Goal: Information Seeking & Learning: Learn about a topic

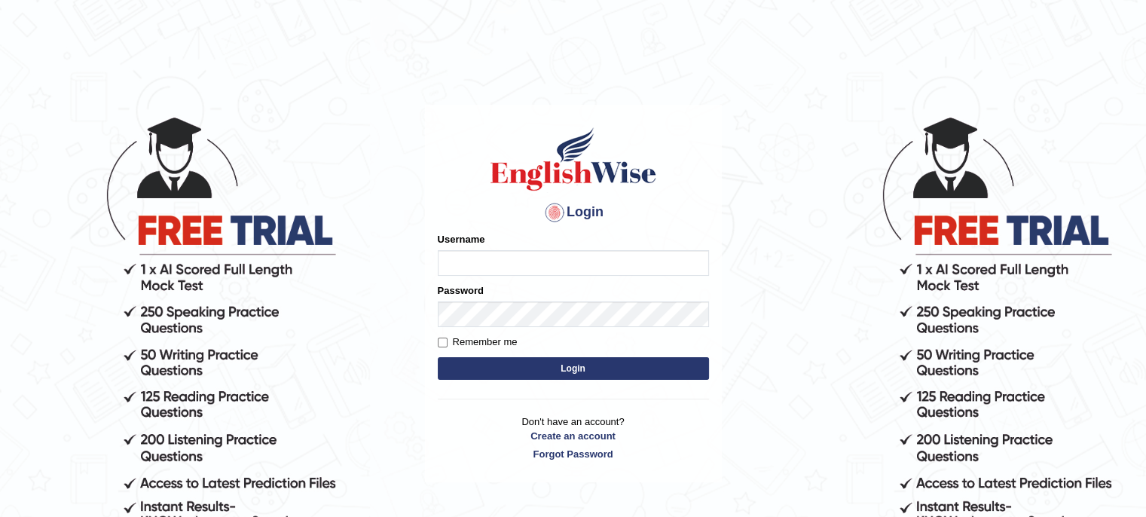
type input "twangdi033"
click at [527, 365] on button "Login" at bounding box center [573, 368] width 271 height 23
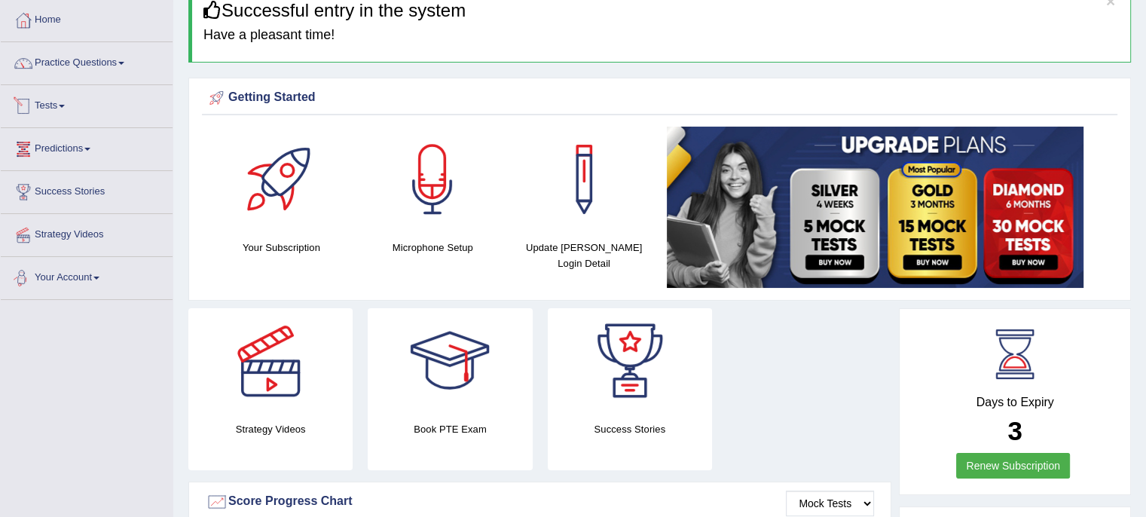
scroll to position [75, 0]
click at [118, 50] on link "Practice Questions" at bounding box center [87, 61] width 172 height 38
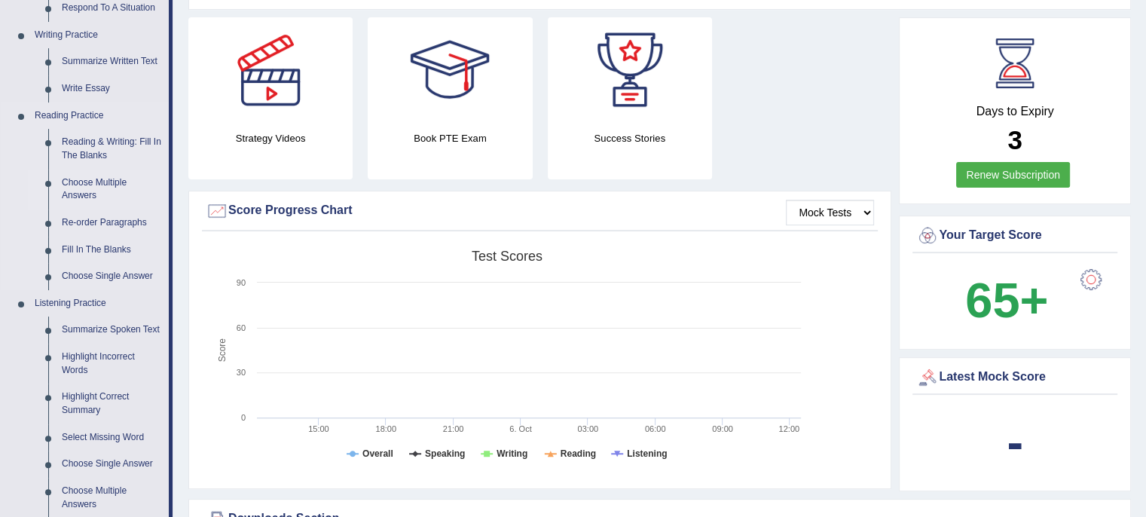
scroll to position [301, 0]
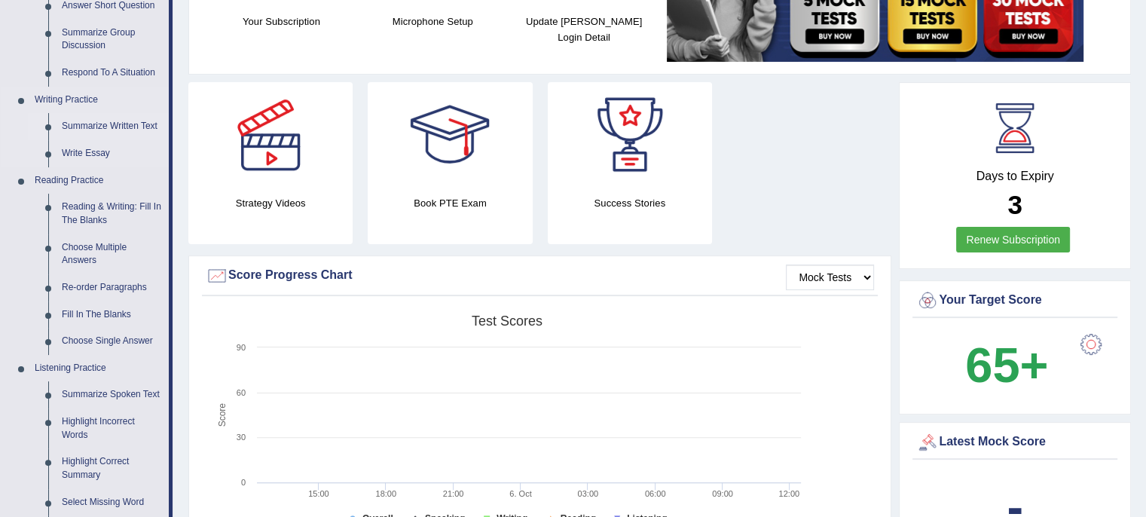
click at [125, 127] on link "Summarize Written Text" at bounding box center [112, 126] width 114 height 27
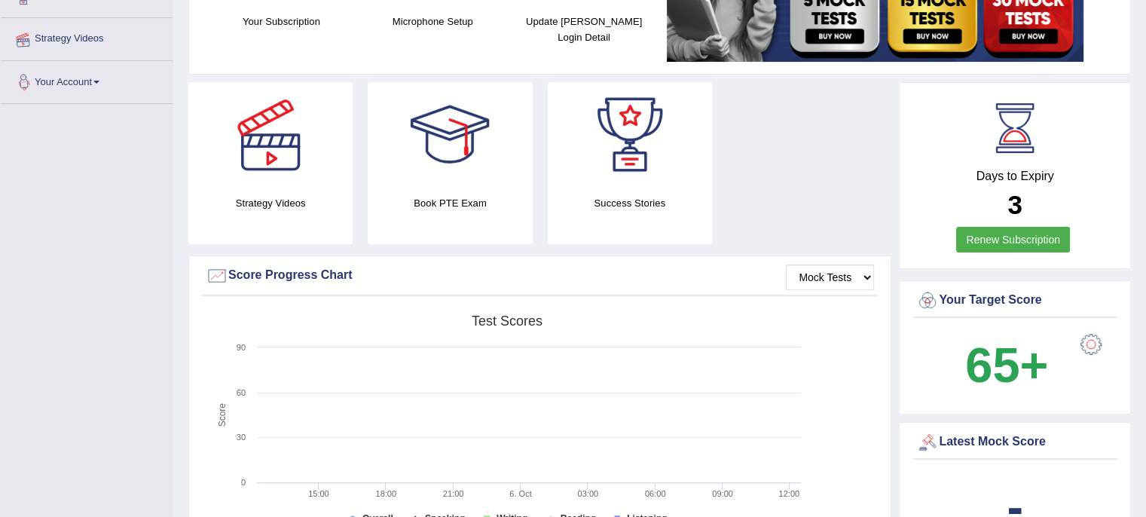
scroll to position [353, 0]
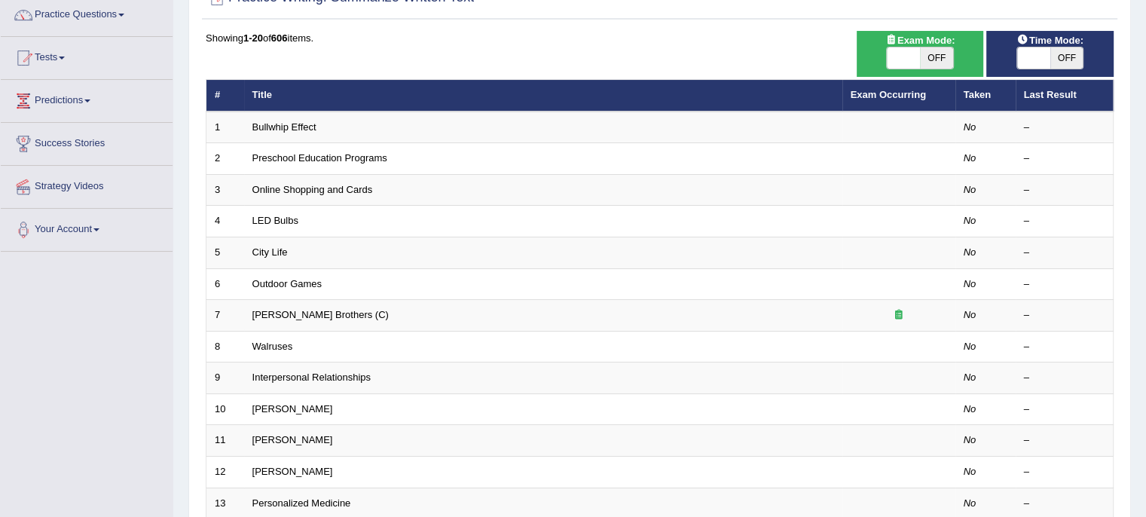
scroll to position [151, 0]
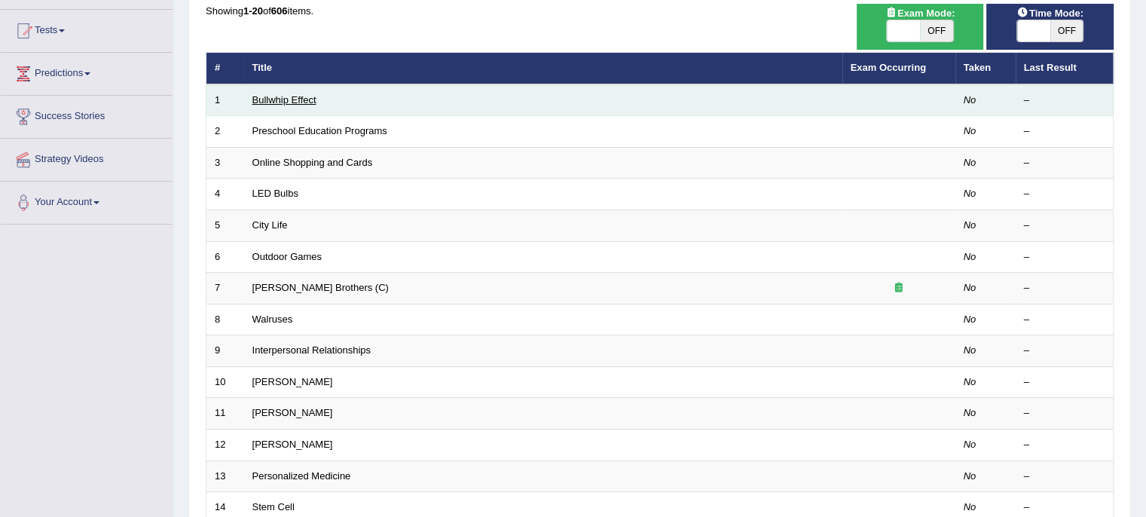
click at [291, 99] on link "Bullwhip Effect" at bounding box center [284, 99] width 64 height 11
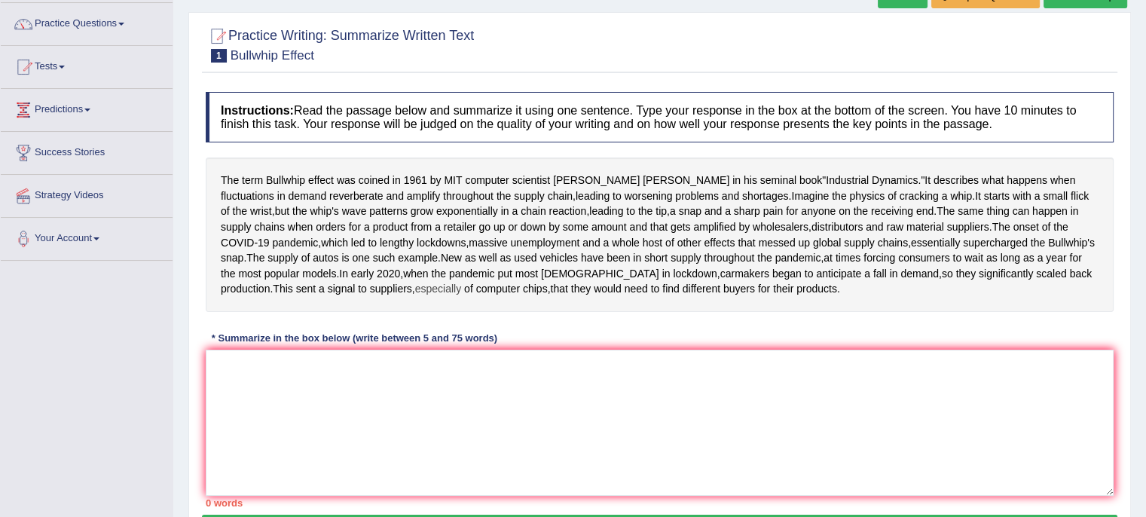
scroll to position [52, 0]
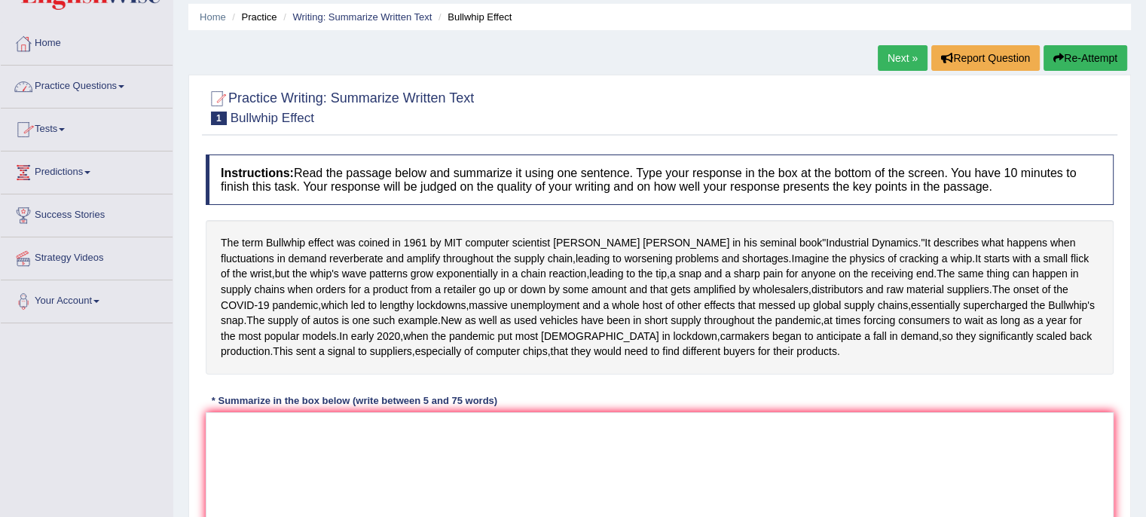
click at [113, 85] on link "Practice Questions" at bounding box center [87, 85] width 172 height 38
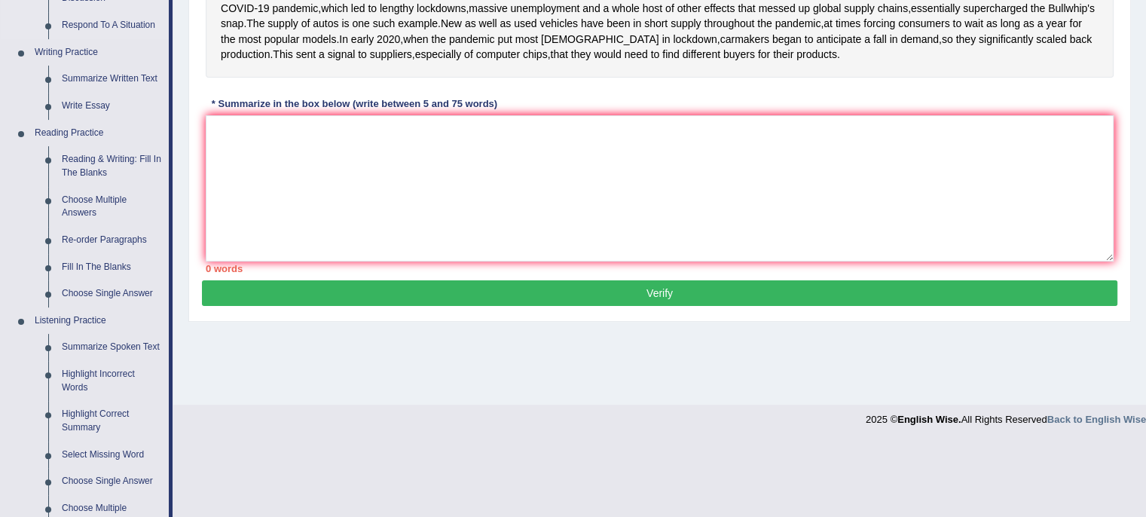
scroll to position [353, 0]
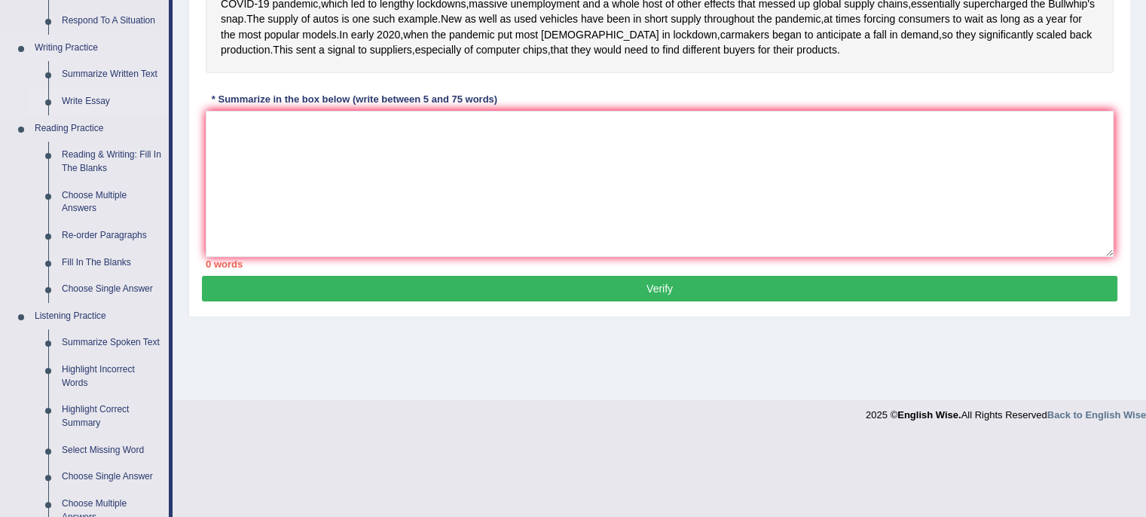
click at [99, 105] on link "Write Essay" at bounding box center [112, 101] width 114 height 27
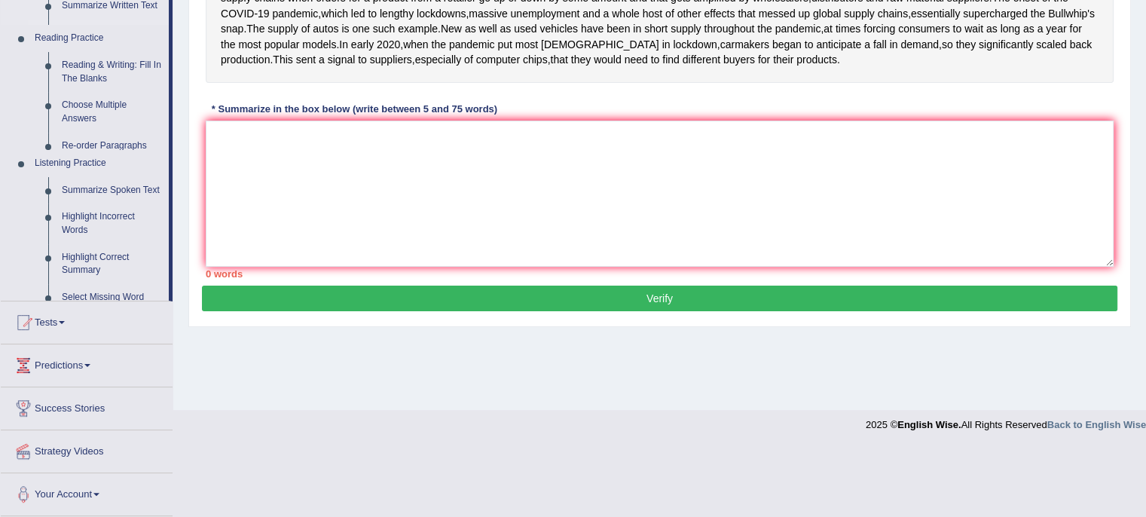
scroll to position [278, 0]
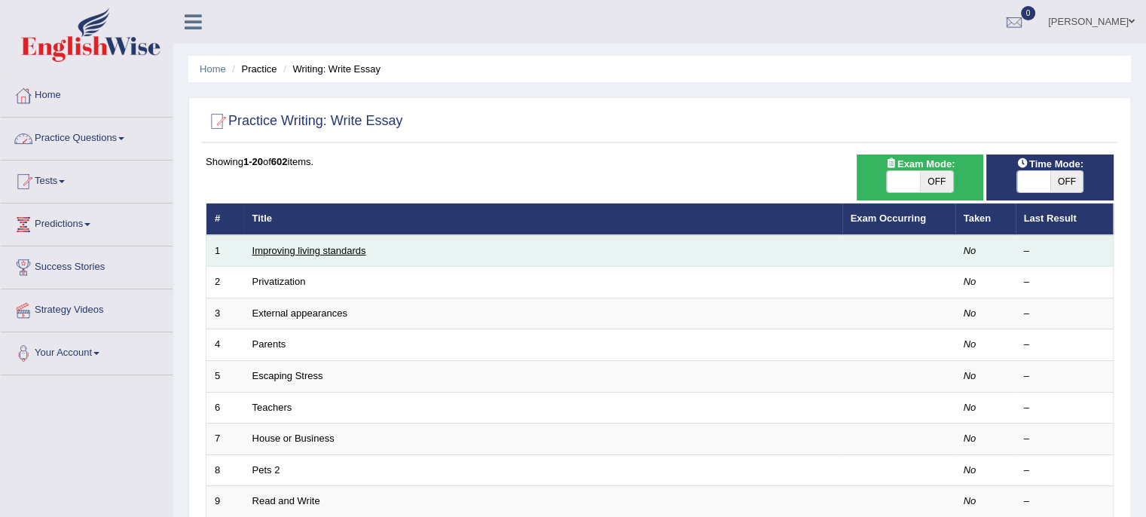
click at [317, 250] on link "Improving living standards" at bounding box center [309, 250] width 114 height 11
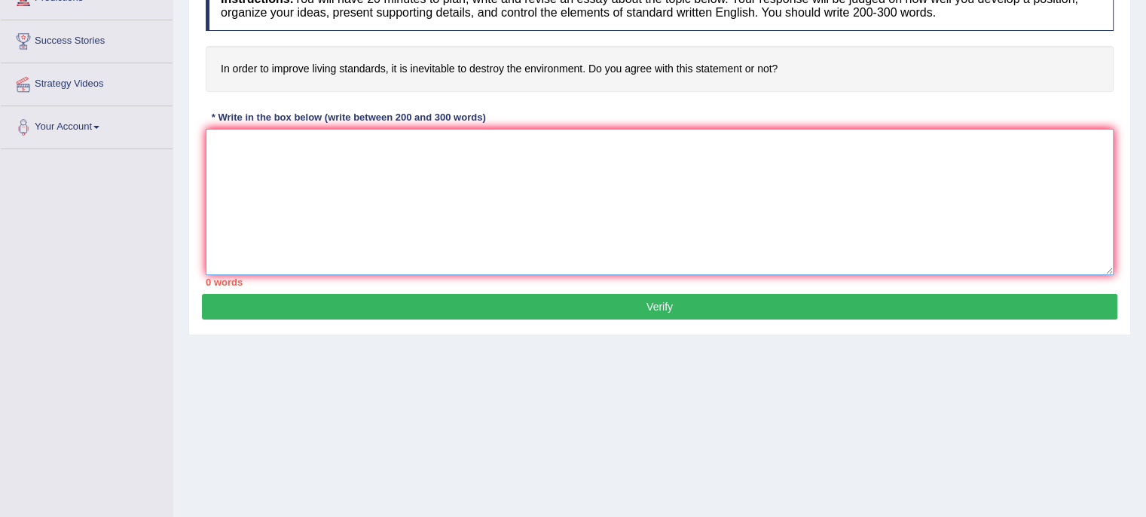
drag, startPoint x: 301, startPoint y: 148, endPoint x: 261, endPoint y: 135, distance: 42.9
click at [301, 148] on textarea at bounding box center [660, 202] width 908 height 146
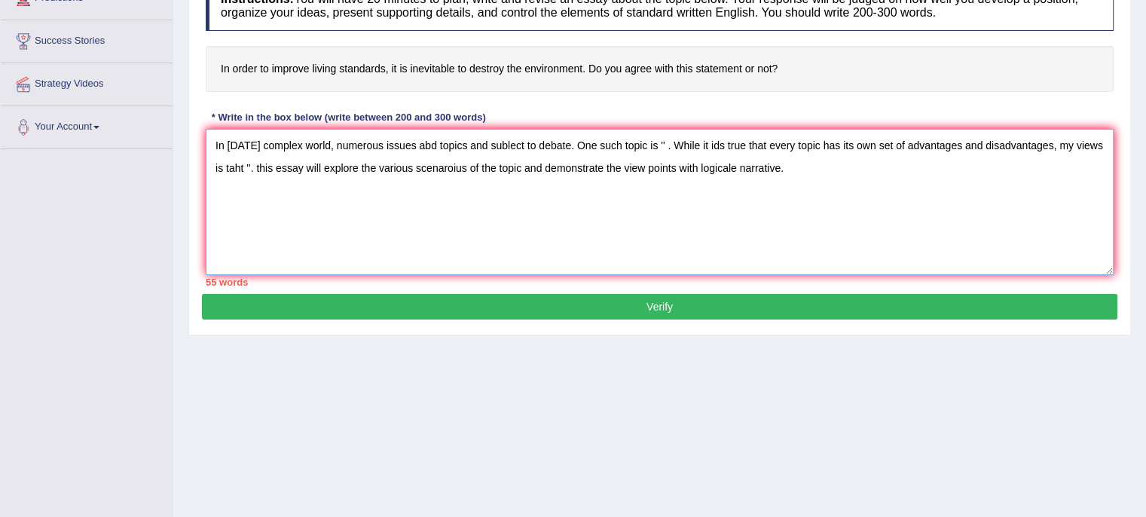
click at [802, 167] on textarea "In today's complex world, numerous issues abd topics and sublect to debate. One…" at bounding box center [660, 202] width 908 height 146
type textarea "In today's complex world, numerous issues abd topics and sublect to debate. One…"
click at [6, 20] on link "Success Stories" at bounding box center [87, 39] width 172 height 38
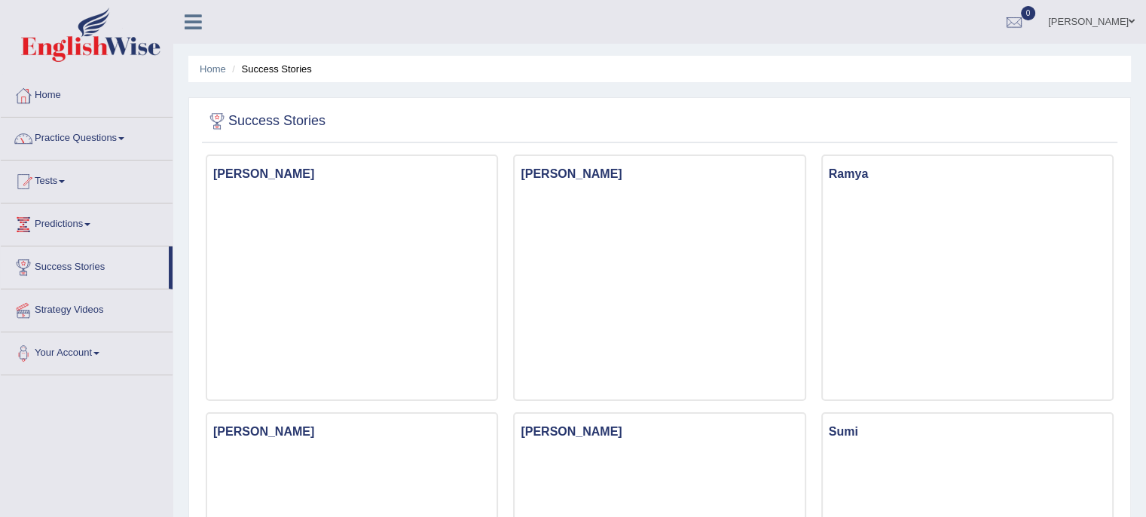
click at [81, 135] on link "Practice Questions" at bounding box center [87, 137] width 172 height 38
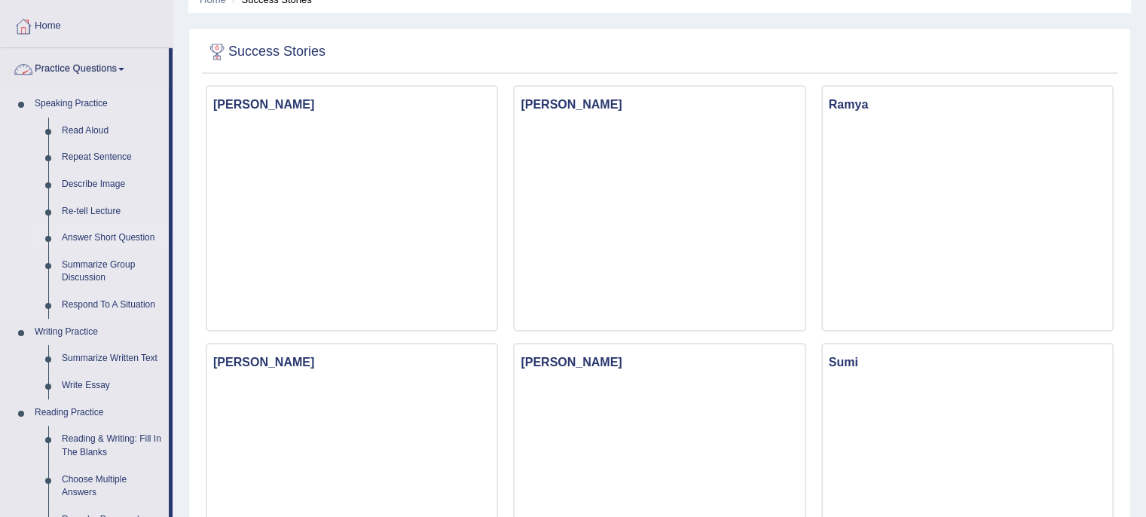
scroll to position [151, 0]
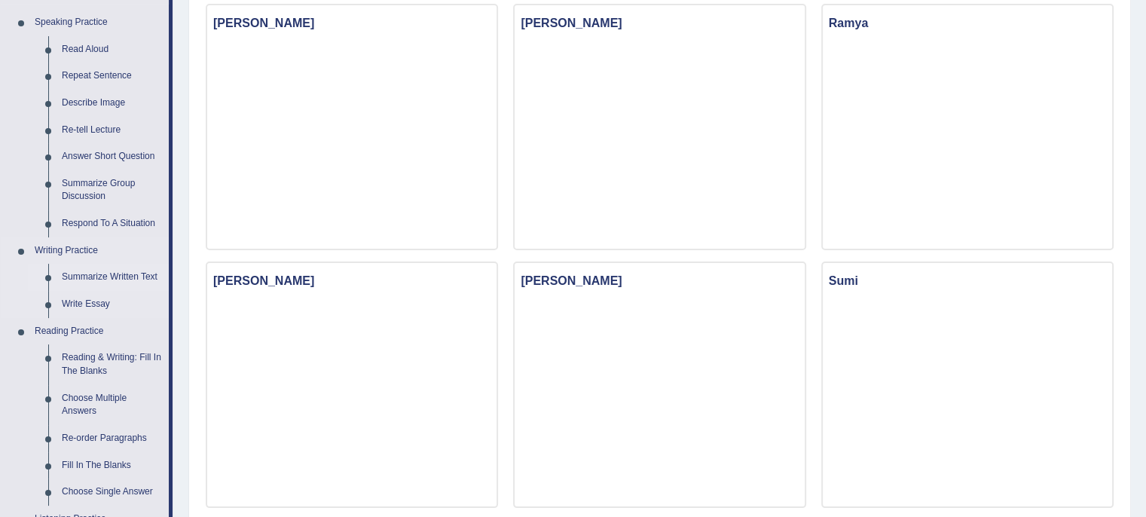
click at [96, 276] on link "Summarize Written Text" at bounding box center [112, 277] width 114 height 27
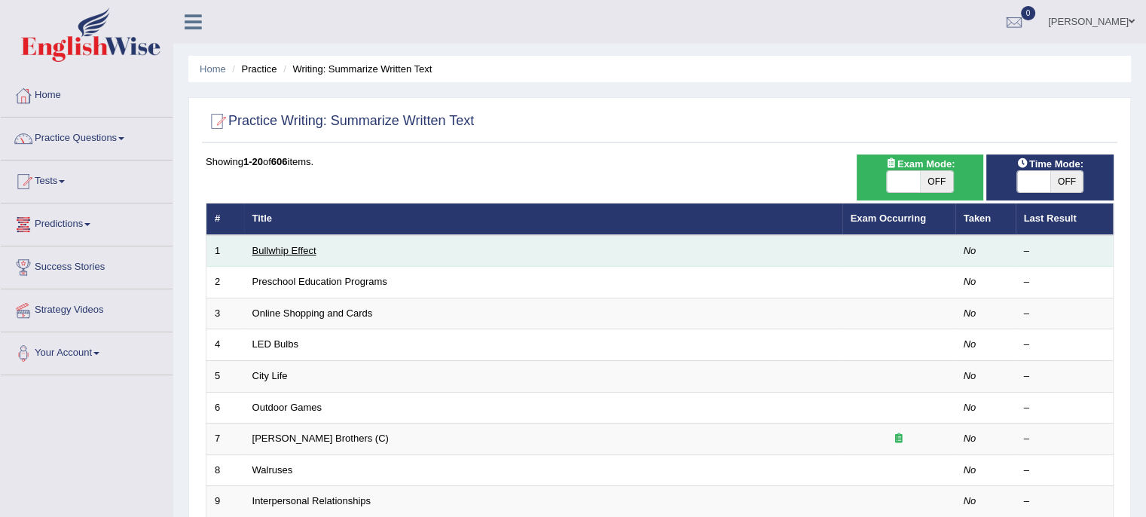
click at [308, 248] on link "Bullwhip Effect" at bounding box center [284, 250] width 64 height 11
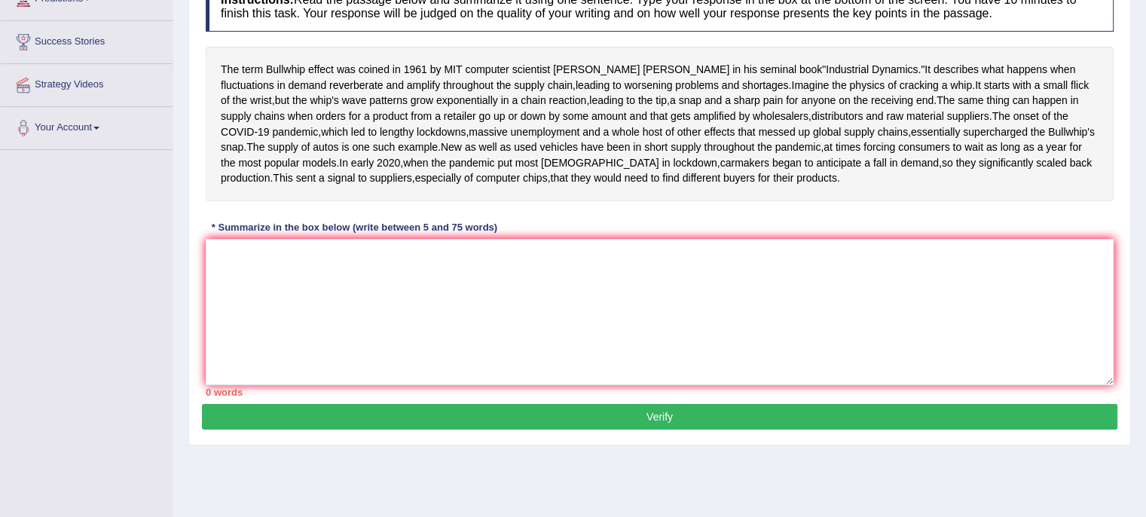
scroll to position [226, 0]
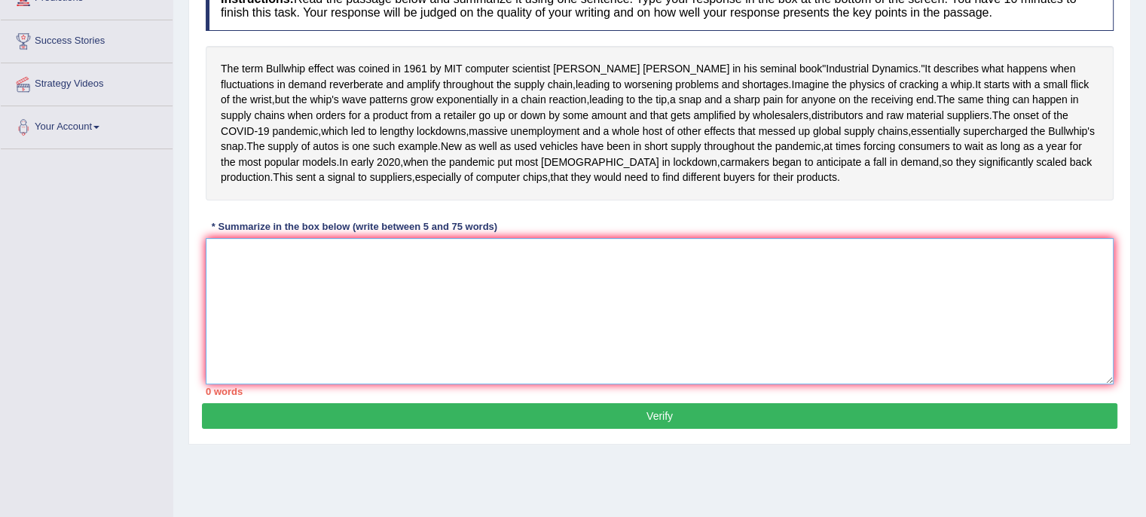
click at [250, 320] on textarea at bounding box center [660, 311] width 908 height 146
click at [226, 326] on textarea at bounding box center [660, 311] width 908 height 146
click at [283, 343] on textarea at bounding box center [660, 311] width 908 height 146
click at [229, 334] on textarea at bounding box center [660, 311] width 908 height 146
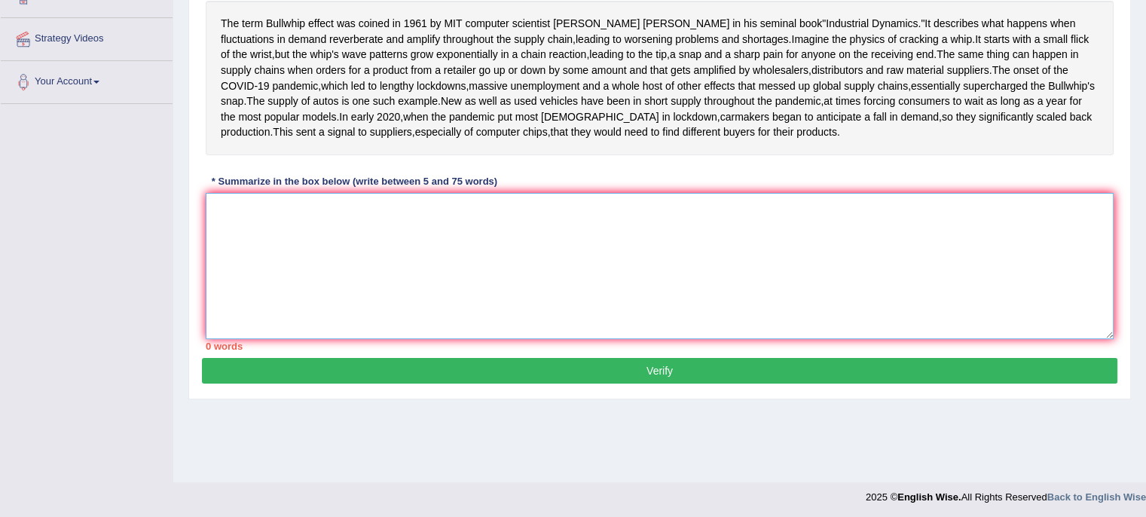
scroll to position [278, 0]
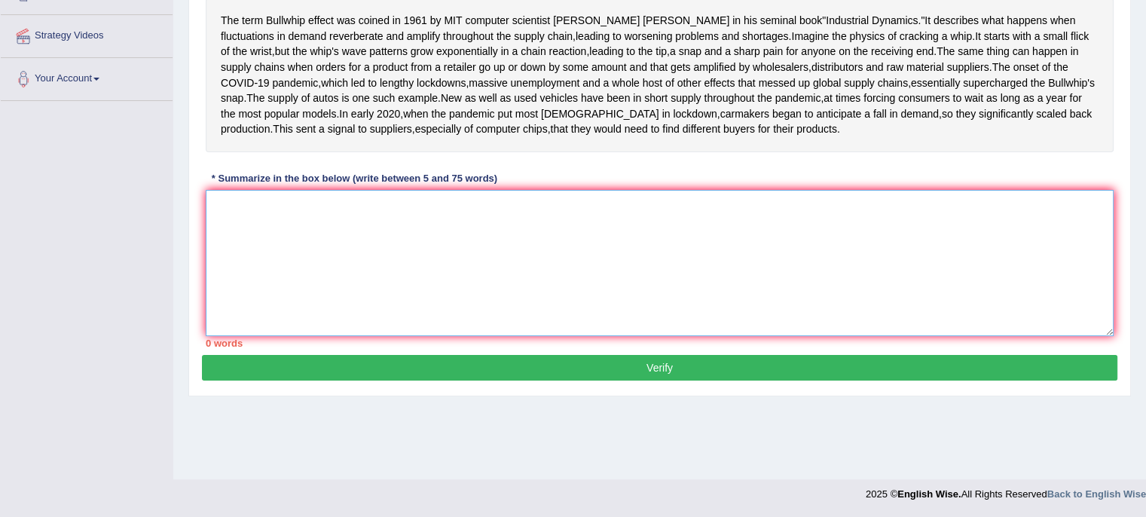
click at [219, 280] on textarea at bounding box center [660, 263] width 908 height 146
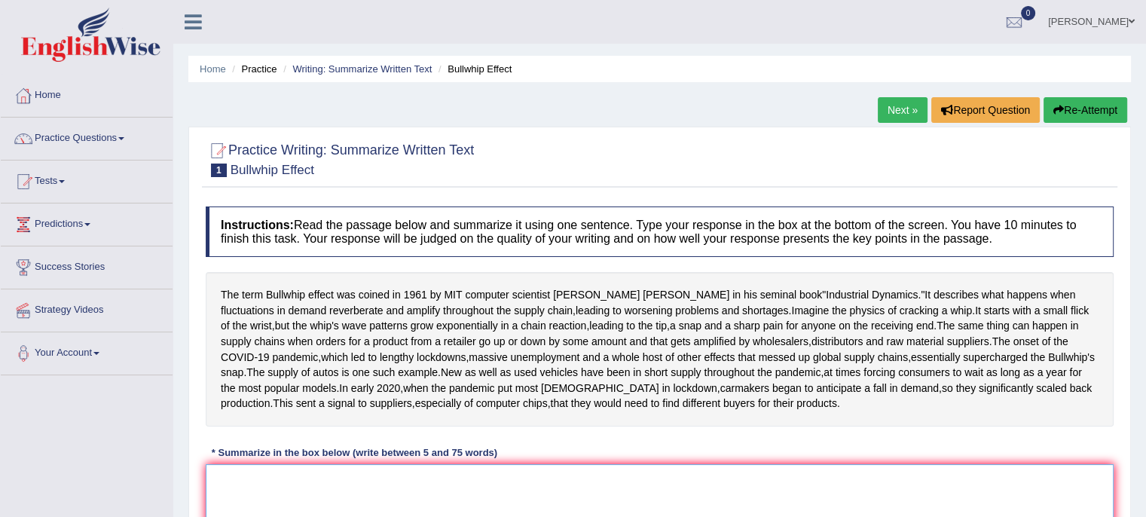
scroll to position [75, 0]
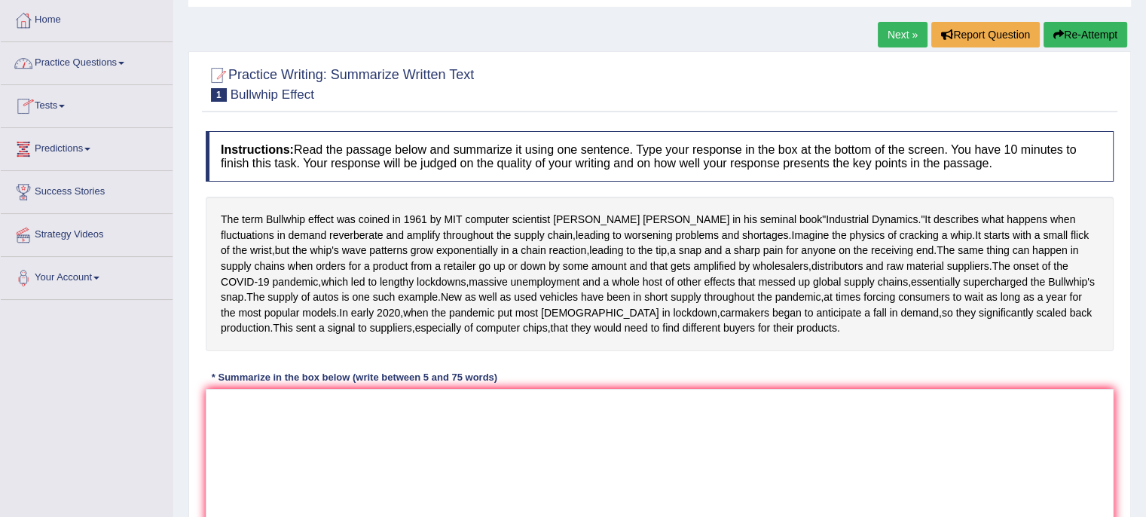
click at [115, 53] on link "Practice Questions" at bounding box center [87, 61] width 172 height 38
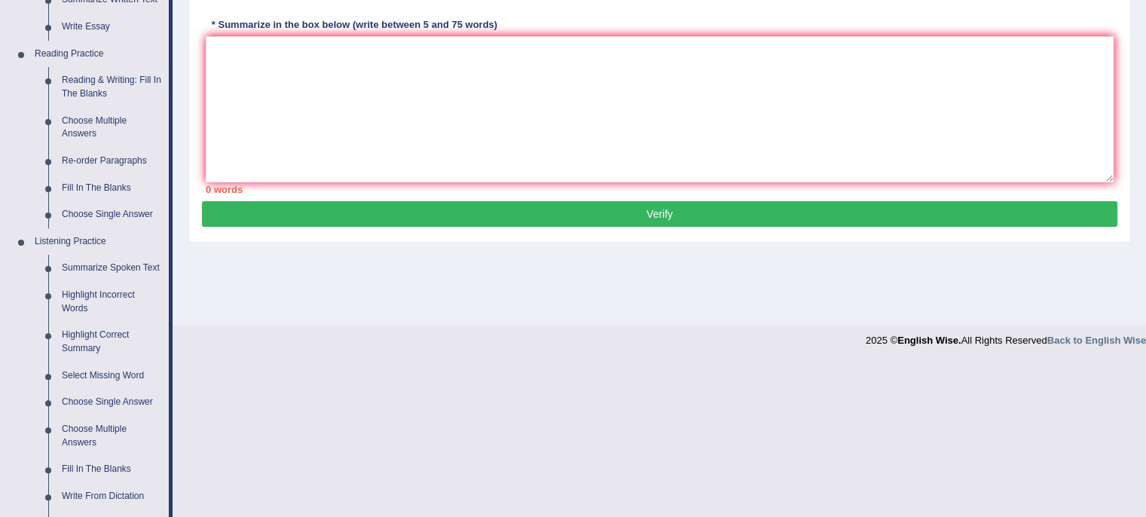
scroll to position [452, 0]
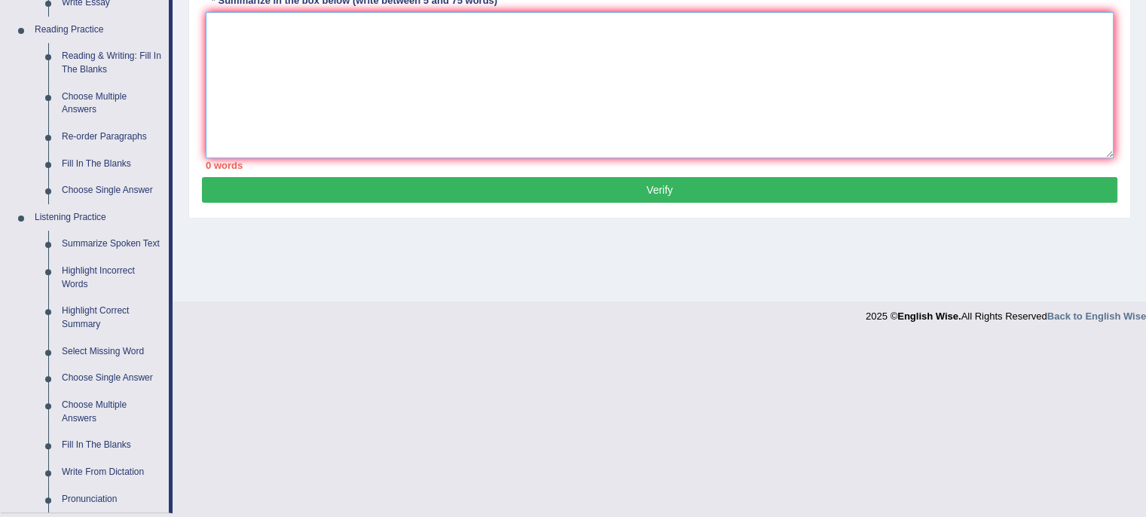
click at [244, 109] on textarea at bounding box center [660, 85] width 908 height 146
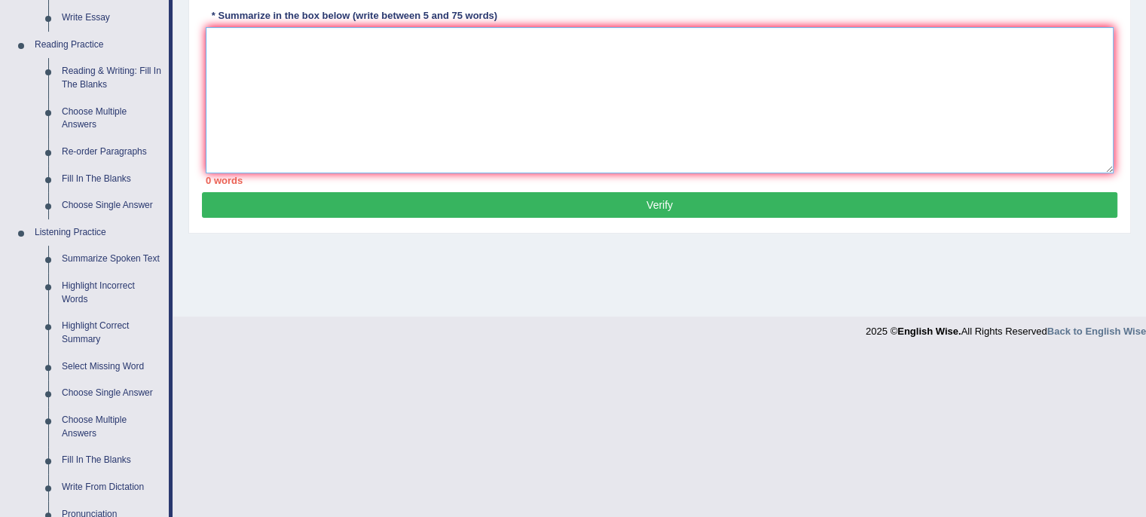
scroll to position [663, 0]
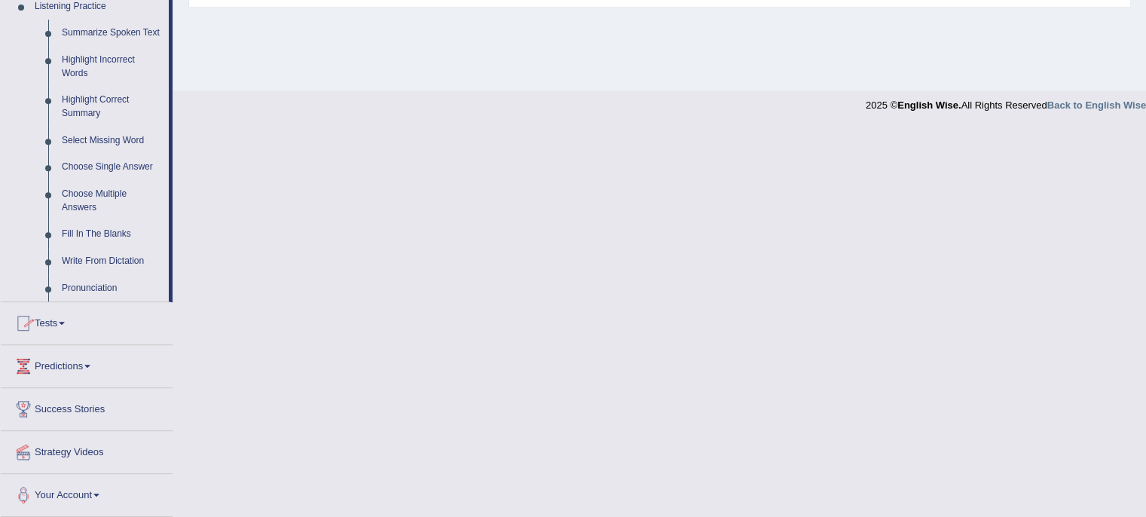
click at [63, 321] on link "Tests" at bounding box center [87, 321] width 172 height 38
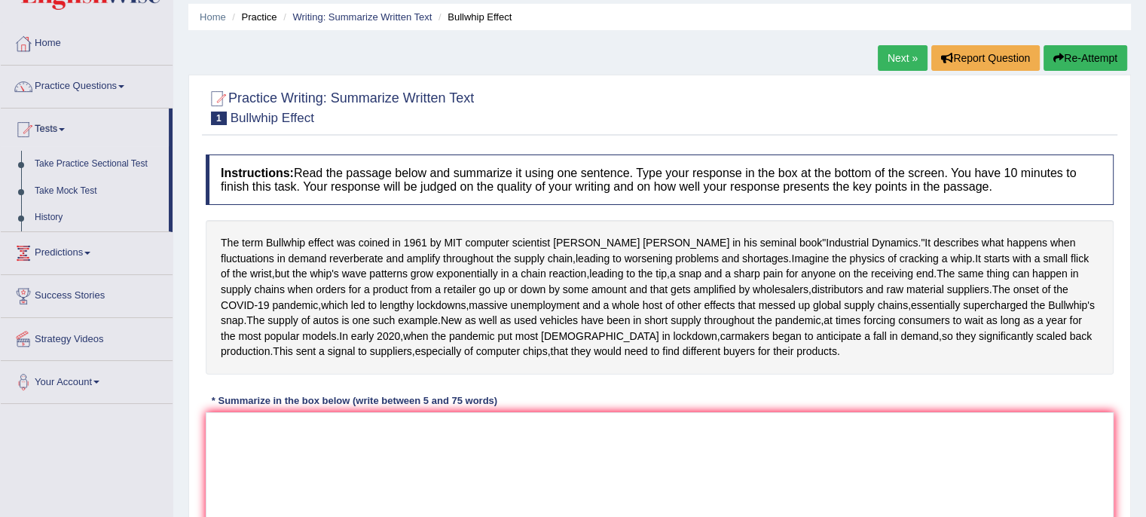
scroll to position [0, 0]
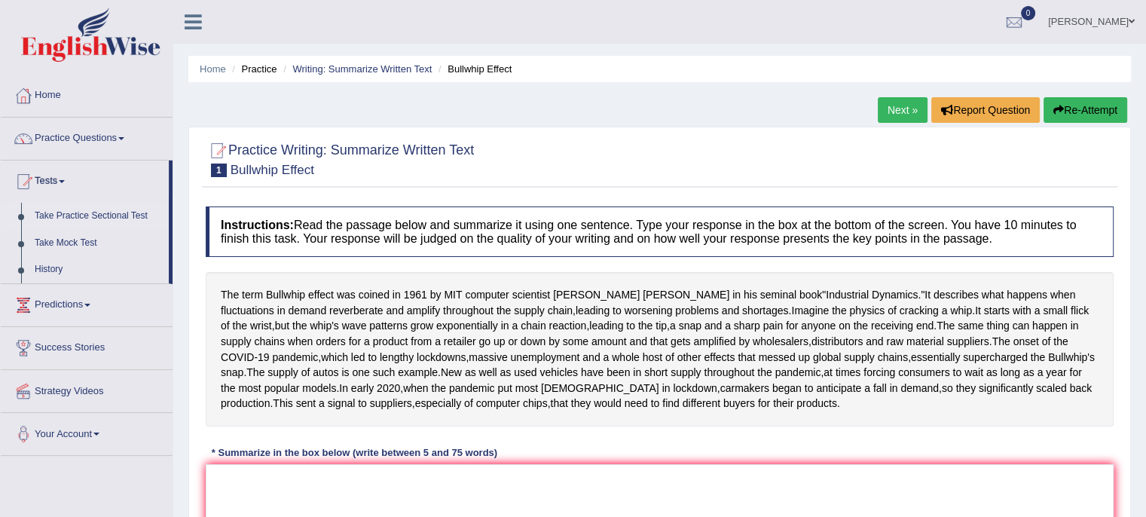
click at [132, 215] on link "Take Practice Sectional Test" at bounding box center [98, 216] width 141 height 27
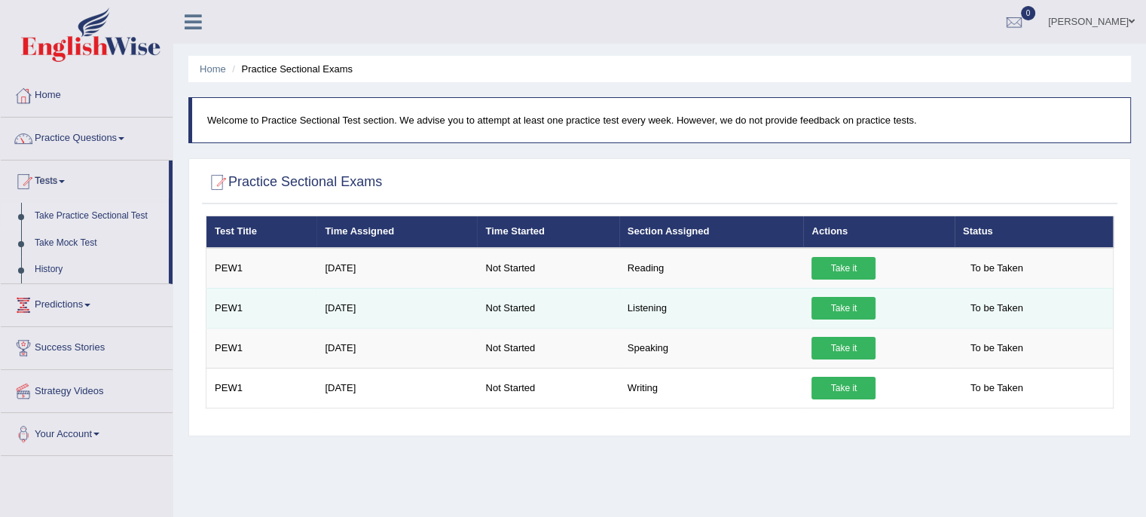
drag, startPoint x: 851, startPoint y: 302, endPoint x: 833, endPoint y: 305, distance: 18.3
click at [833, 305] on link "Take it" at bounding box center [844, 308] width 64 height 23
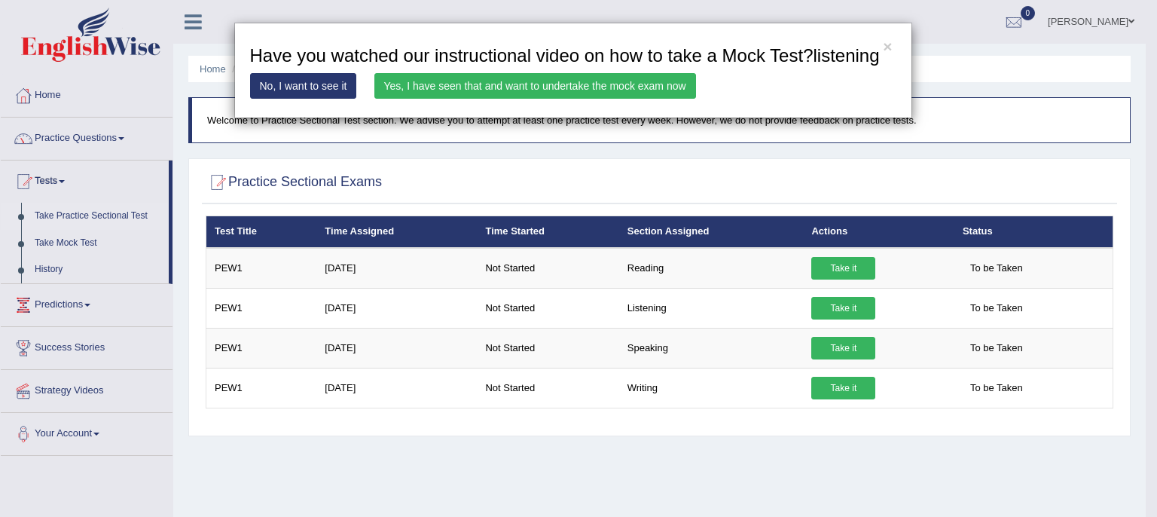
drag, startPoint x: 322, startPoint y: 88, endPoint x: 310, endPoint y: 87, distance: 12.1
click at [305, 84] on link "No, I want to see it" at bounding box center [303, 86] width 107 height 26
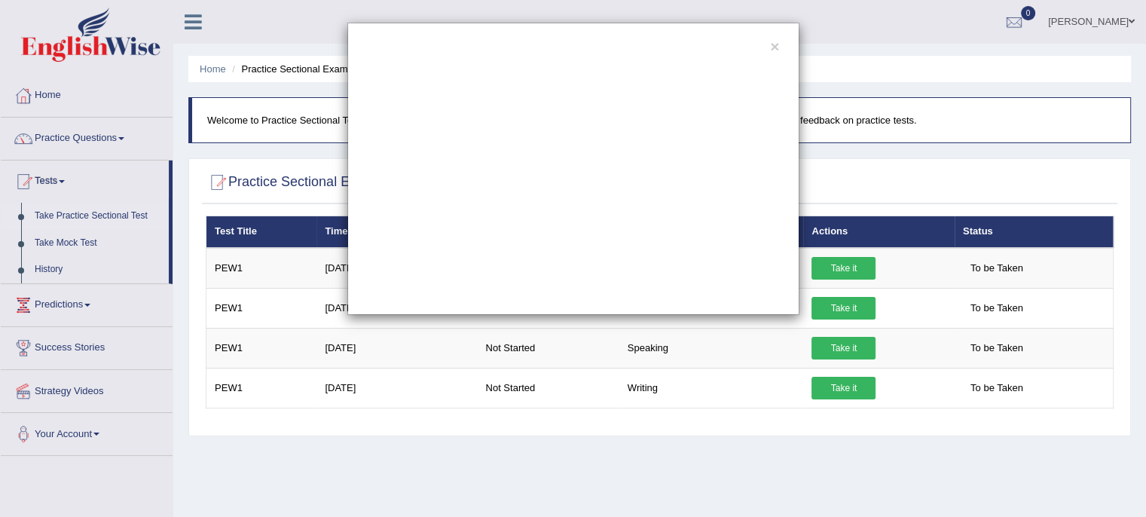
click at [632, 490] on div "×" at bounding box center [573, 258] width 1146 height 517
